Goal: Task Accomplishment & Management: Use online tool/utility

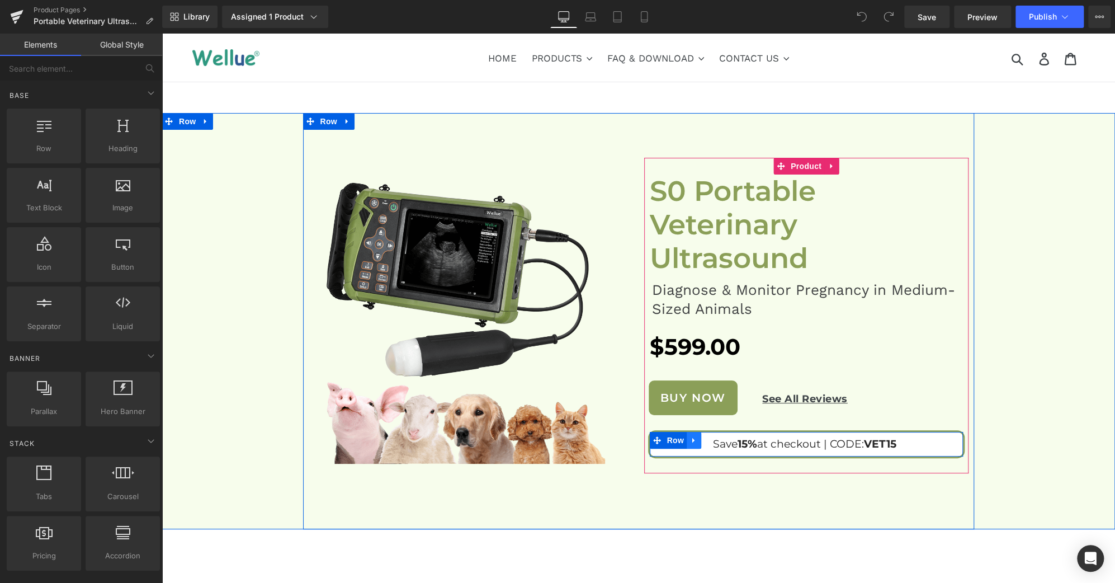
click at [692, 437] on icon at bounding box center [693, 439] width 2 height 5
click at [719, 441] on icon at bounding box center [723, 440] width 8 height 8
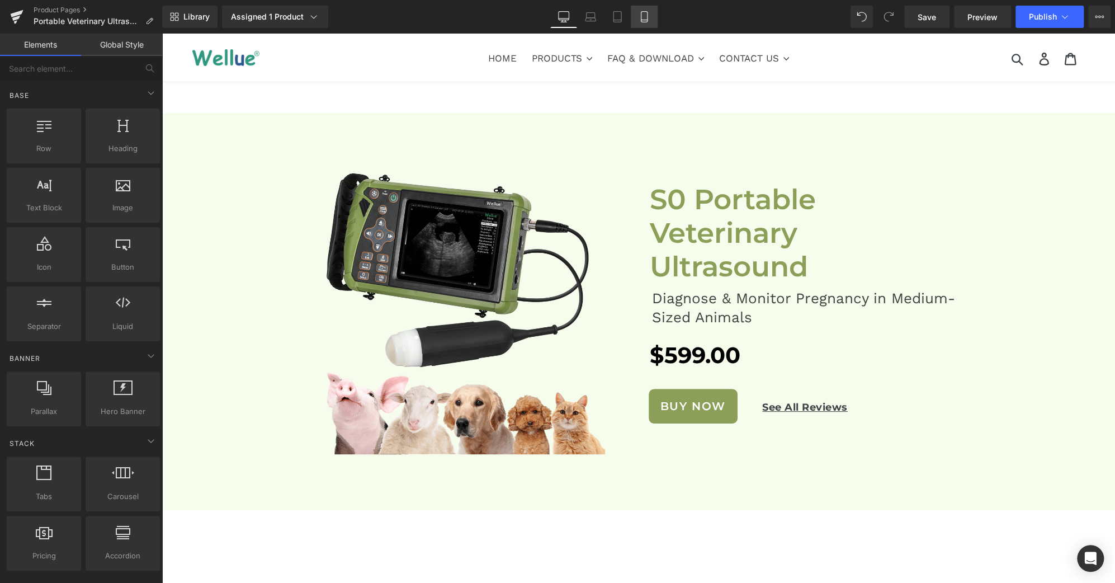
click at [655, 25] on link "Mobile" at bounding box center [644, 17] width 27 height 22
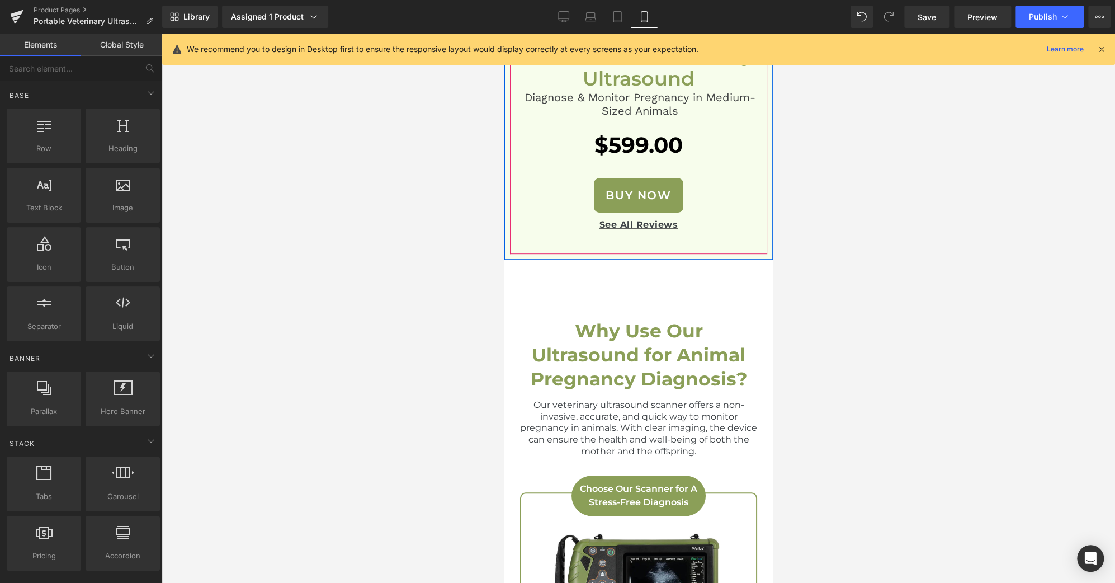
scroll to position [329, 0]
click at [573, 22] on link "Desktop" at bounding box center [563, 17] width 27 height 22
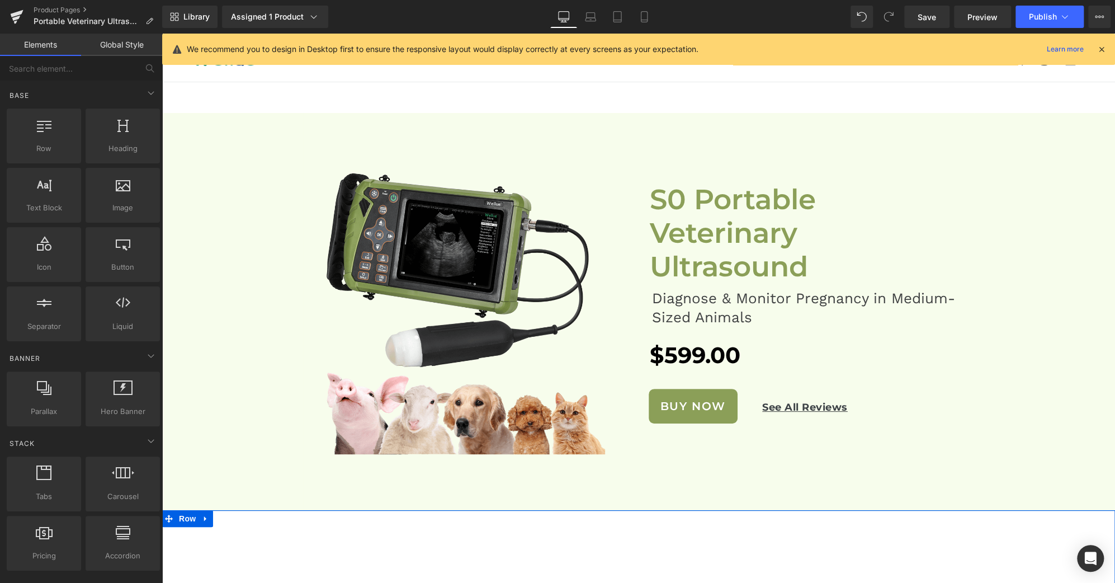
scroll to position [0, 0]
click at [925, 16] on span "Save" at bounding box center [927, 17] width 18 height 12
click at [930, 16] on span "Save" at bounding box center [927, 17] width 18 height 12
click at [1056, 21] on span "Publish" at bounding box center [1043, 16] width 28 height 9
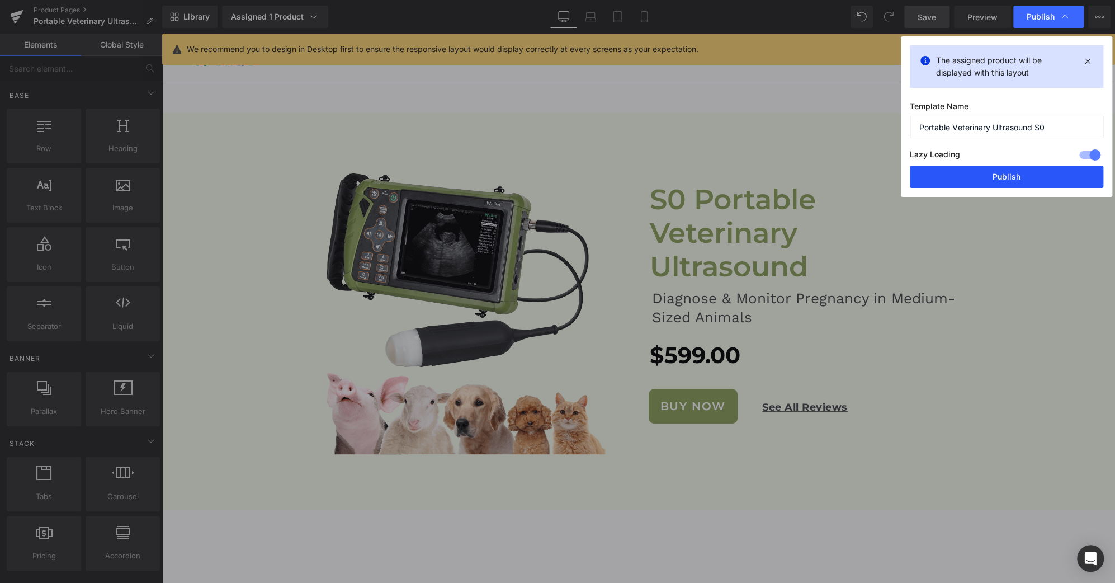
click at [1013, 179] on button "Publish" at bounding box center [1007, 177] width 194 height 22
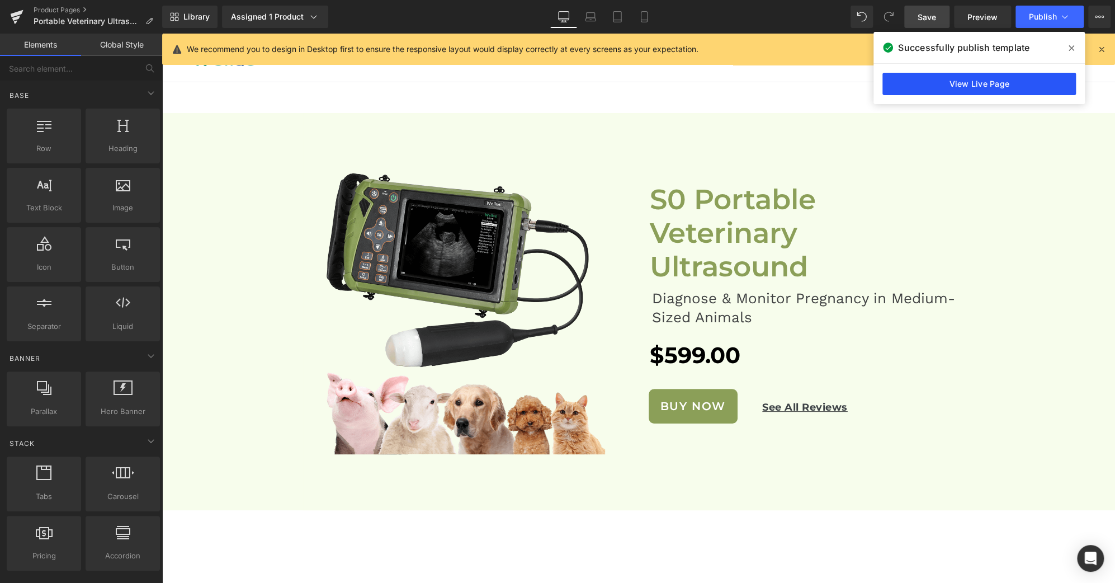
click at [1050, 94] on link "View Live Page" at bounding box center [980, 84] width 194 height 22
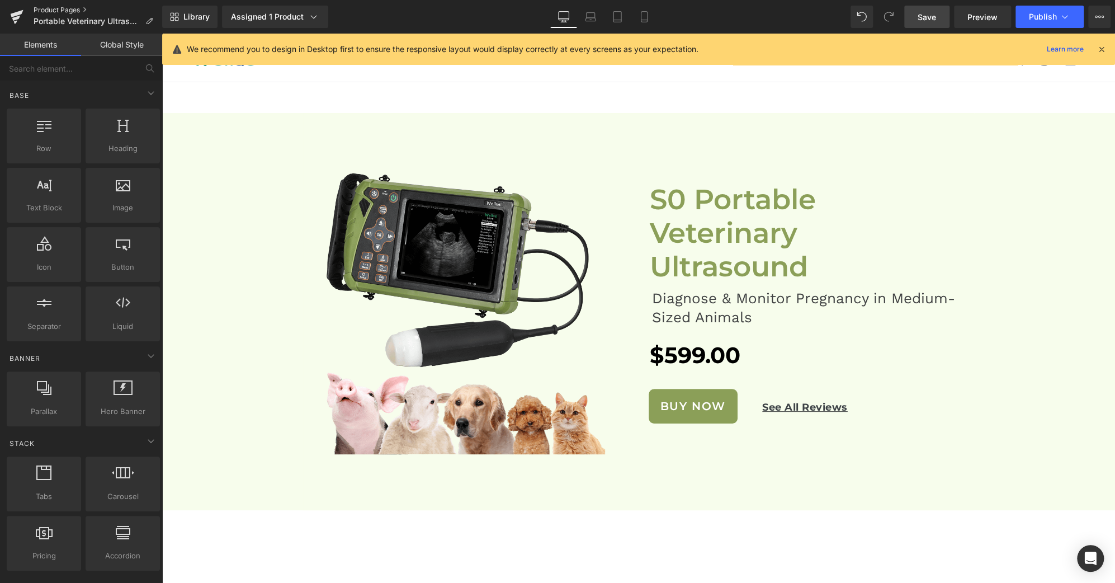
click at [71, 12] on link "Product Pages" at bounding box center [98, 10] width 129 height 9
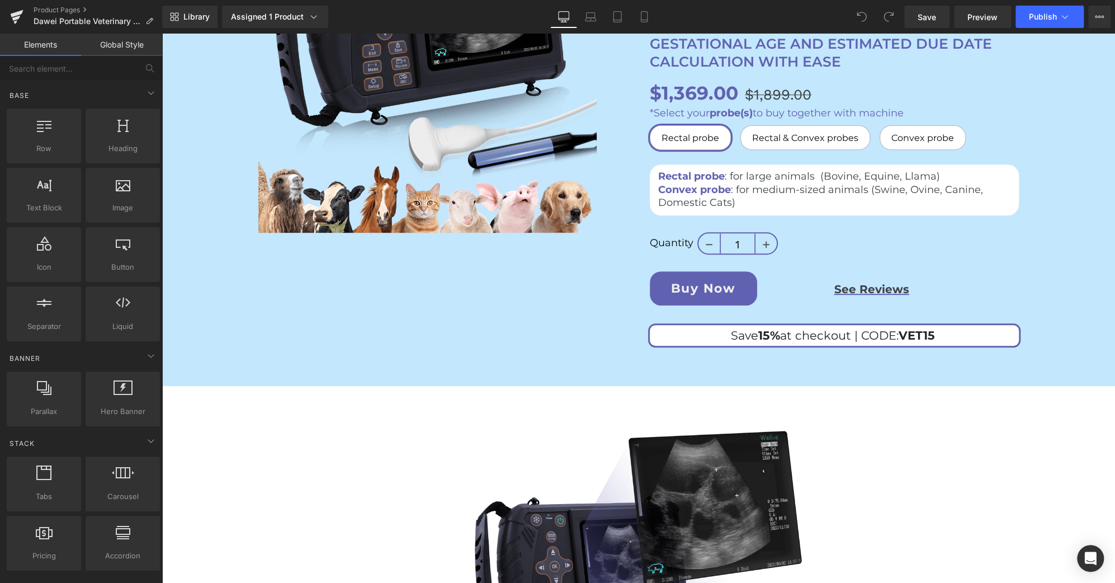
scroll to position [247, 0]
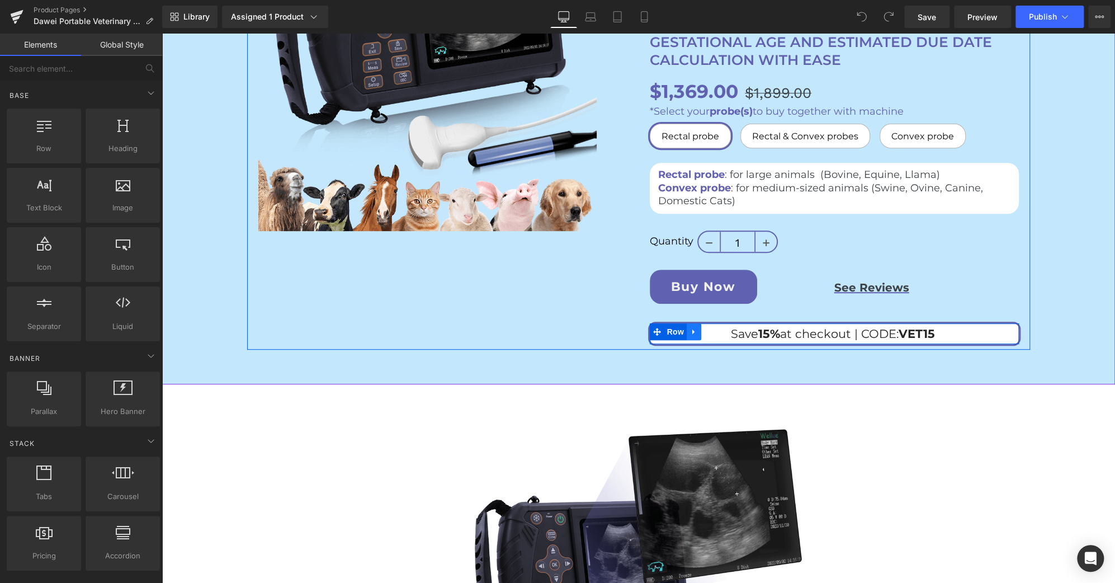
click at [696, 329] on link at bounding box center [694, 331] width 15 height 17
click at [720, 332] on icon at bounding box center [723, 332] width 8 height 8
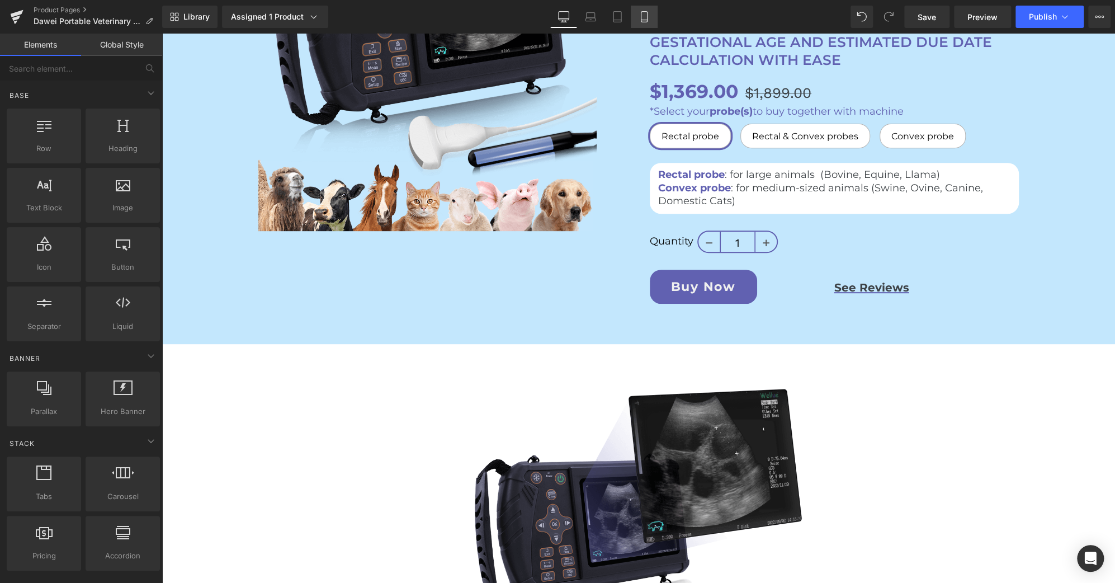
click at [653, 22] on link "Mobile" at bounding box center [644, 17] width 27 height 22
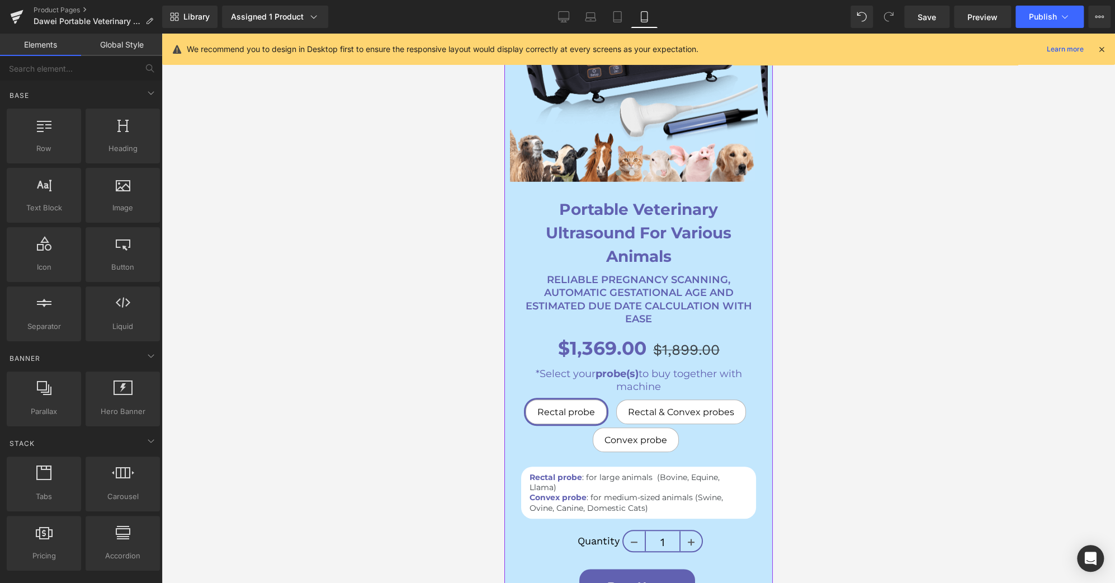
scroll to position [164, 0]
click at [920, 11] on span "Save" at bounding box center [927, 17] width 18 height 12
click at [1063, 8] on button "Publish" at bounding box center [1050, 17] width 68 height 22
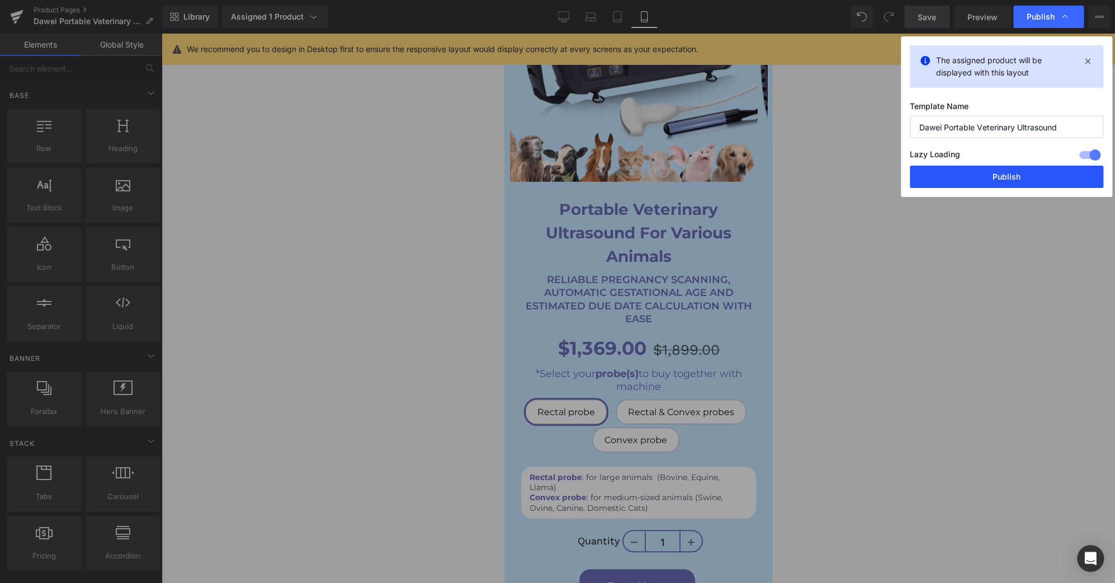
click at [1043, 178] on button "Publish" at bounding box center [1007, 177] width 194 height 22
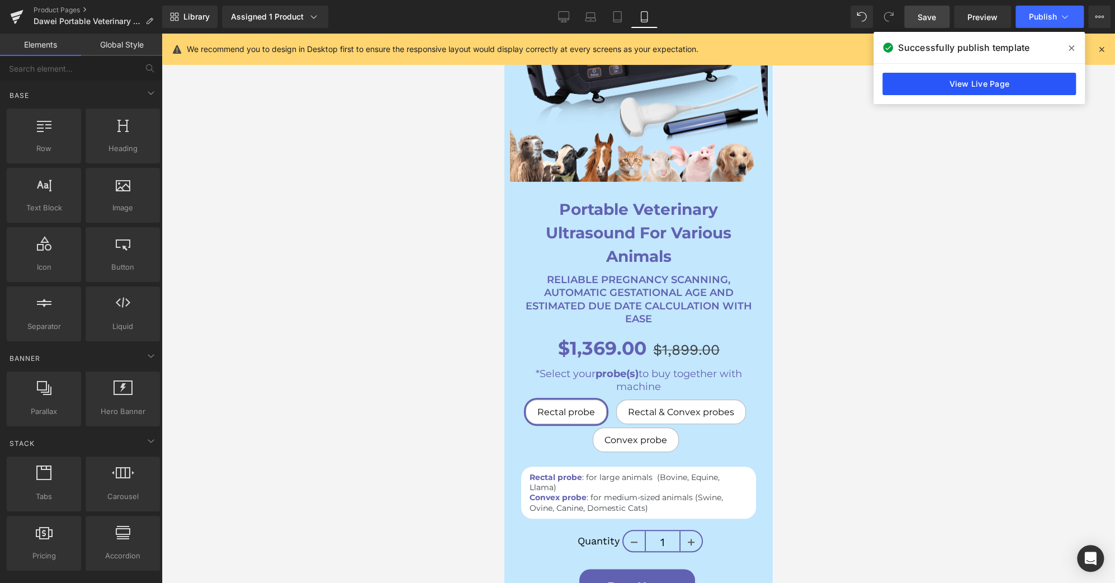
click at [998, 85] on link "View Live Page" at bounding box center [980, 84] width 194 height 22
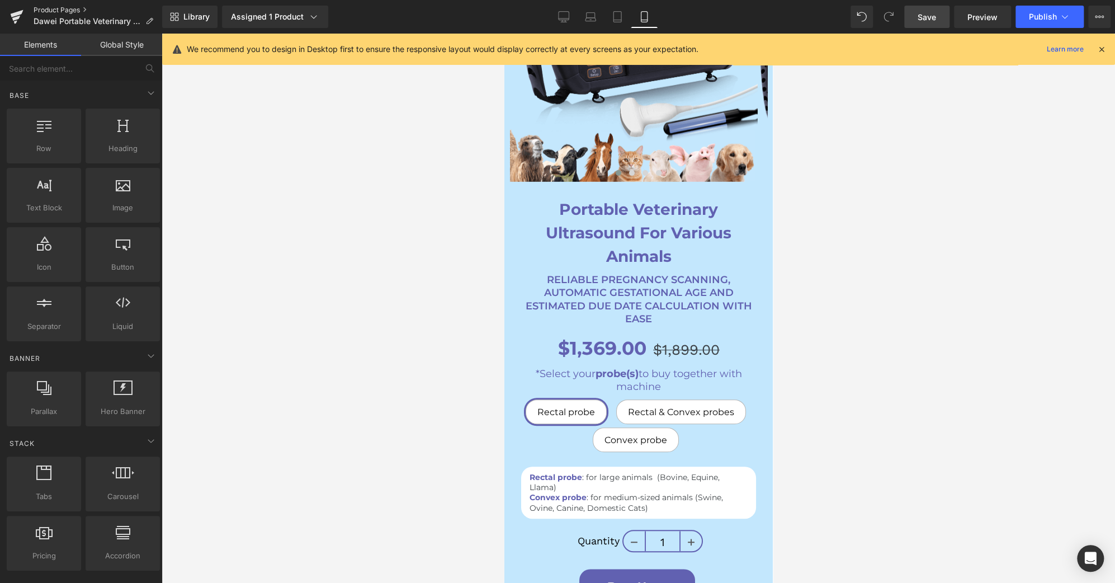
click at [75, 7] on link "Product Pages" at bounding box center [98, 10] width 129 height 9
